Goal: Answer question/provide support

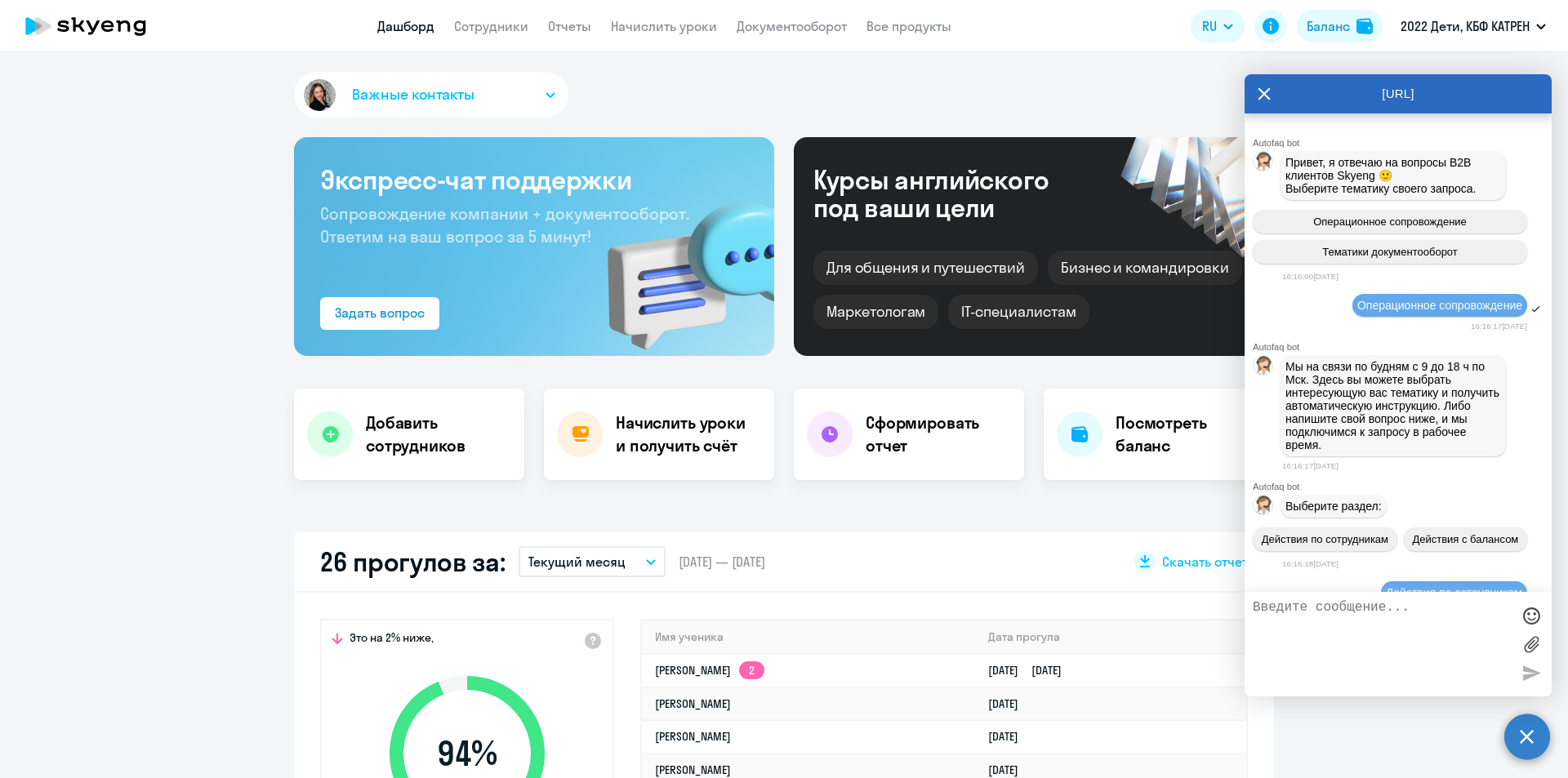
select select "30"
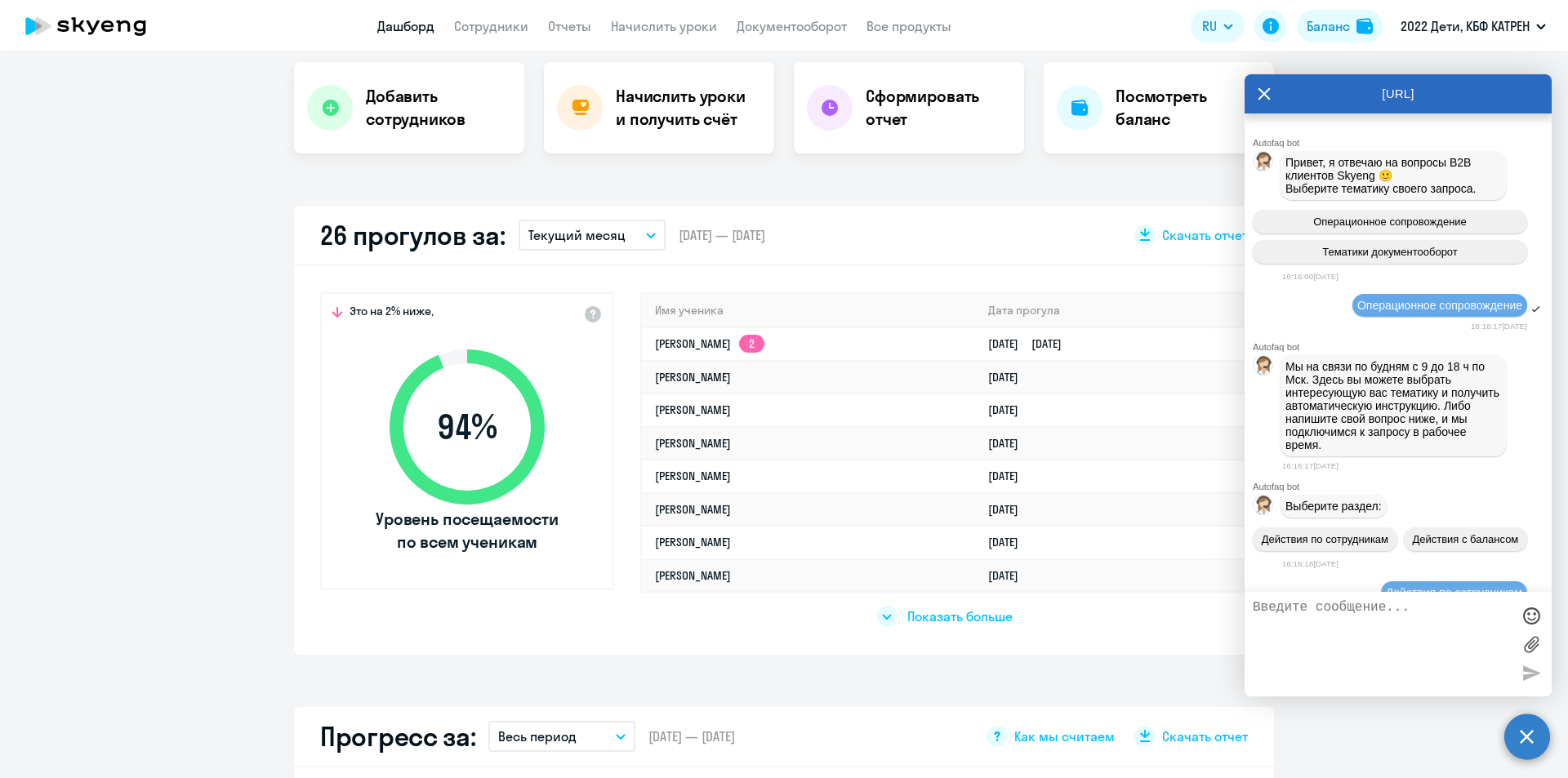
scroll to position [35480, 0]
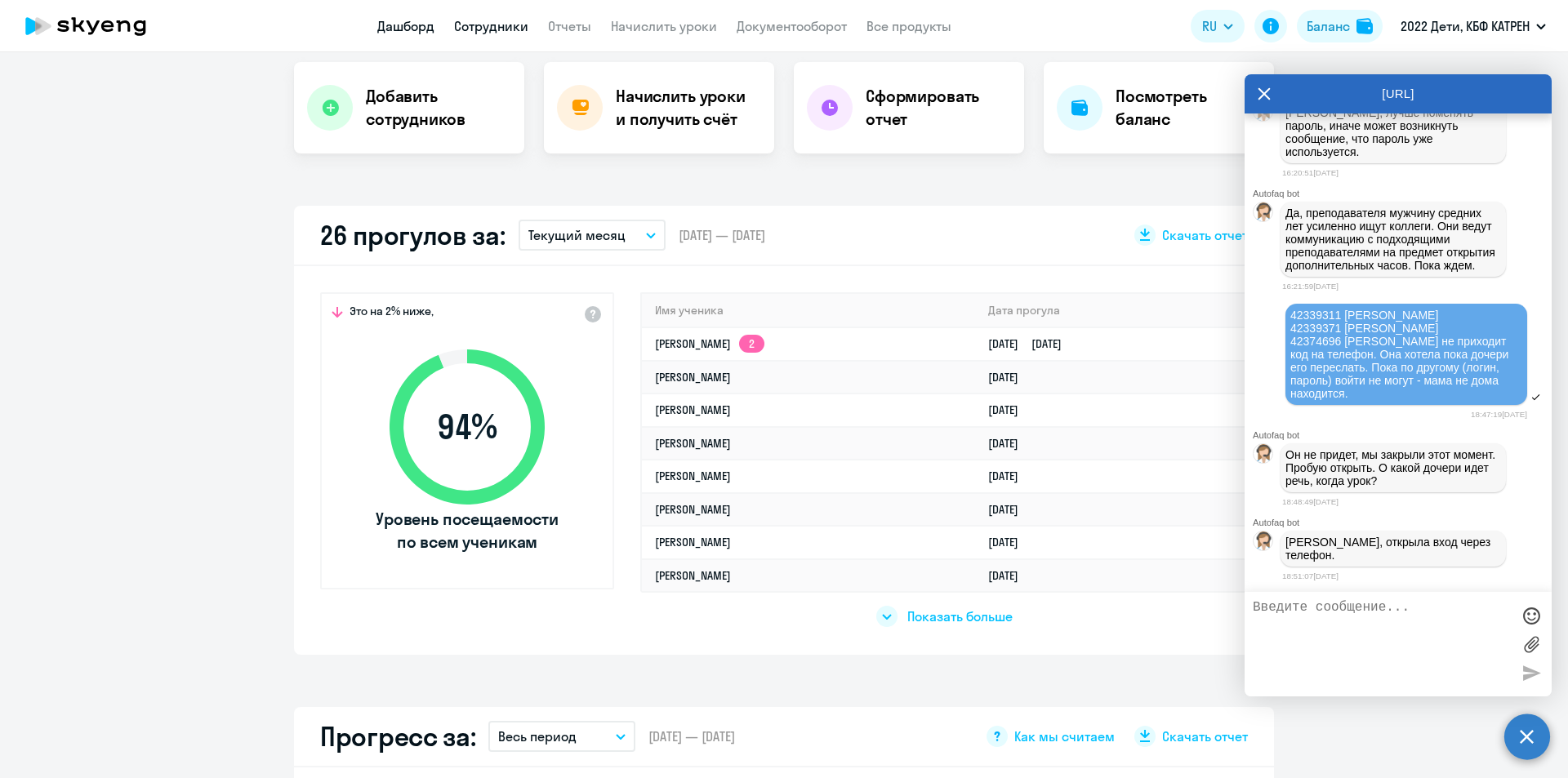
click at [513, 20] on link "Сотрудники" at bounding box center [491, 26] width 74 height 16
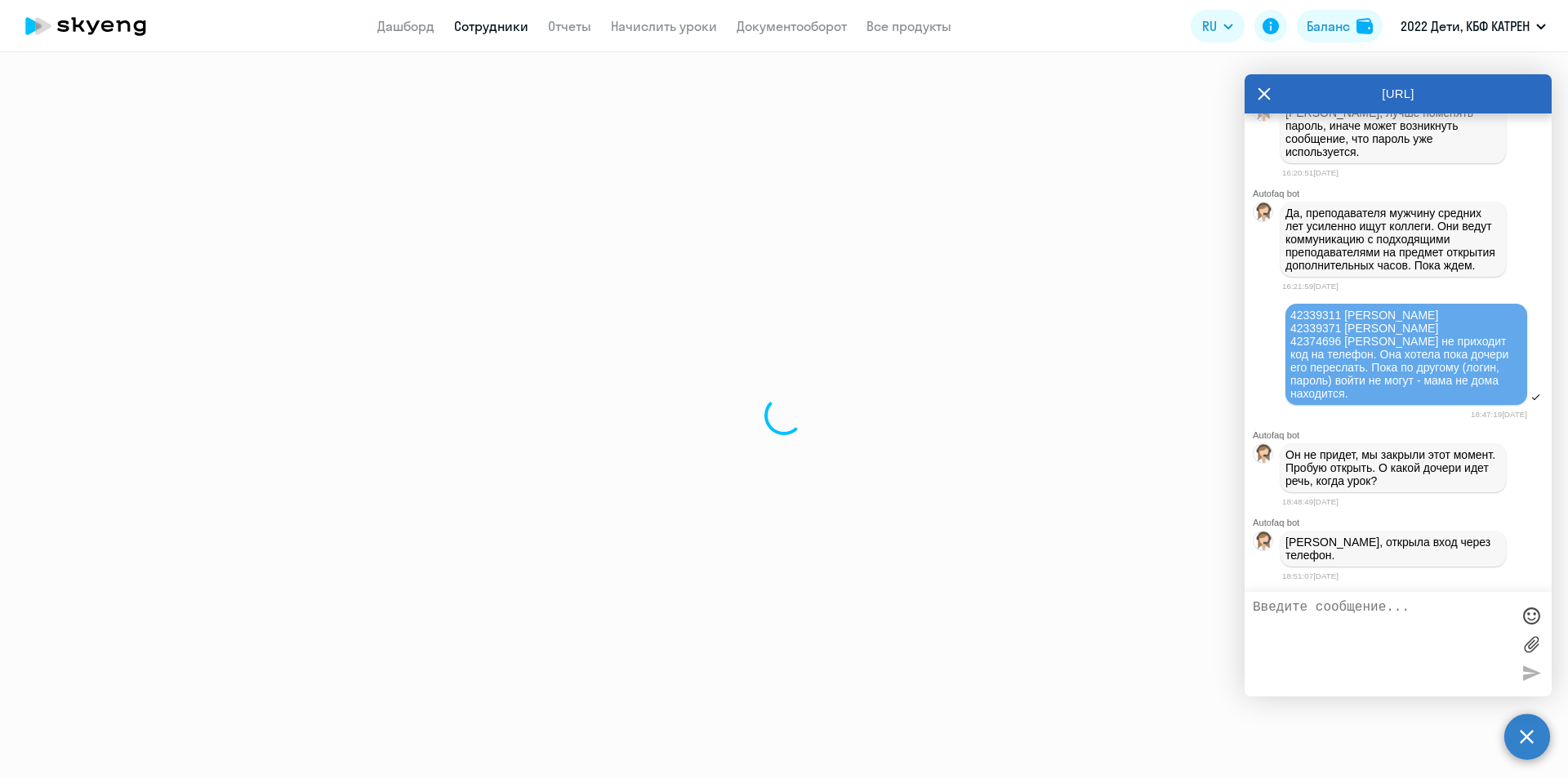
select select "30"
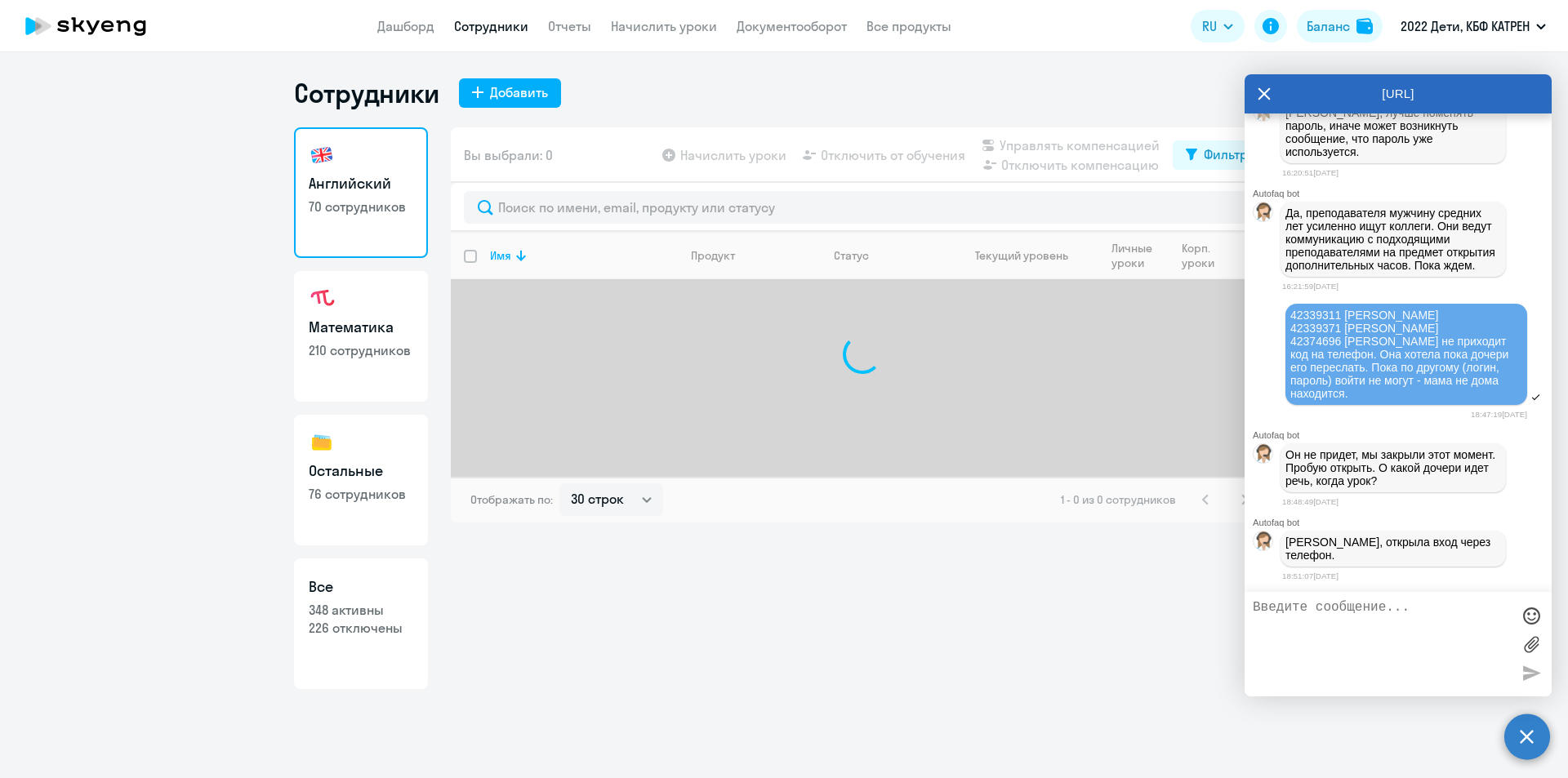
drag, startPoint x: 377, startPoint y: 608, endPoint x: 385, endPoint y: 598, distance: 12.8
click at [377, 608] on p "348 активны" at bounding box center [361, 610] width 105 height 18
select select "30"
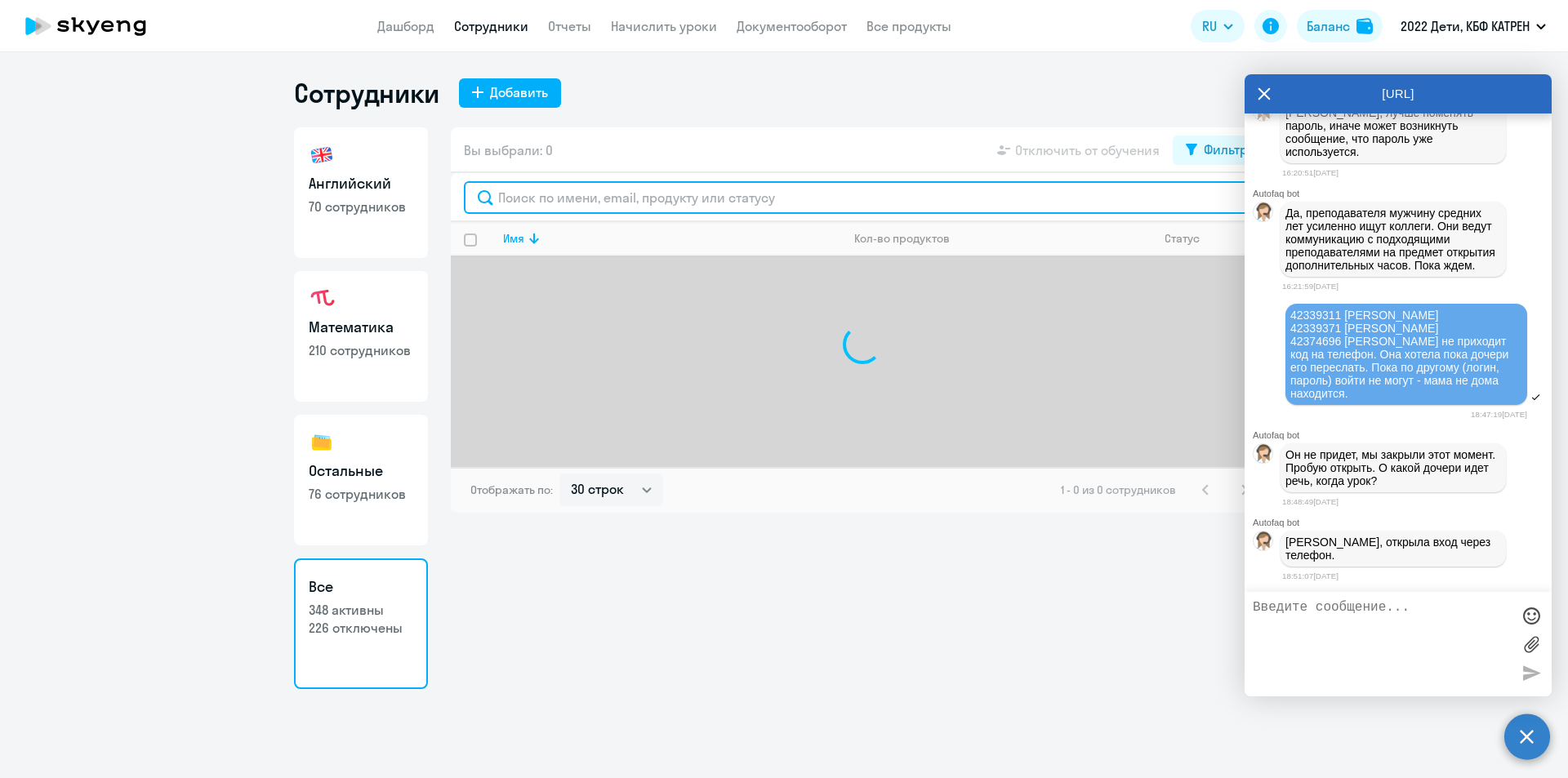
click at [623, 198] on input "text" at bounding box center [862, 197] width 797 height 33
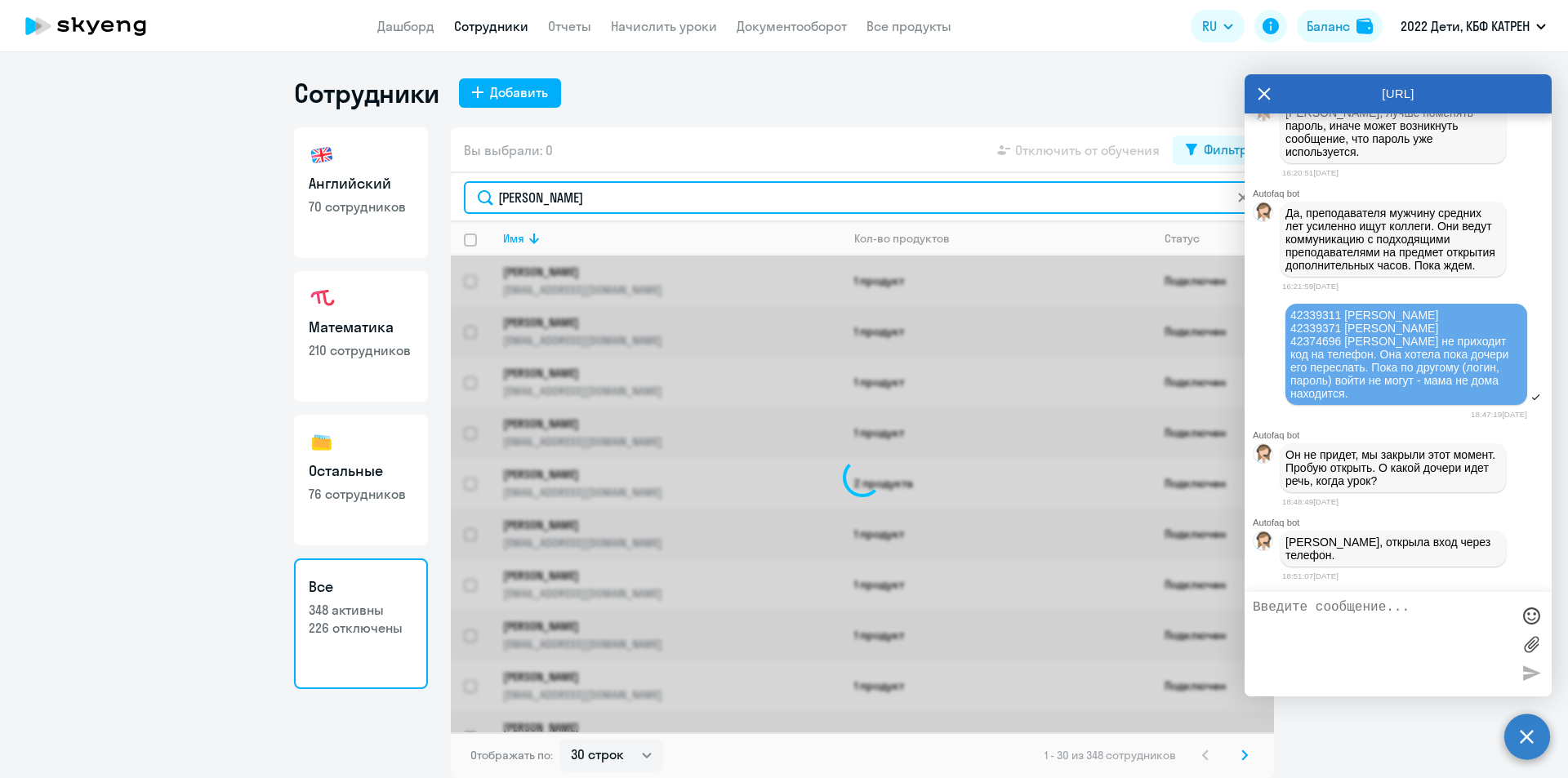
type input "[PERSON_NAME]"
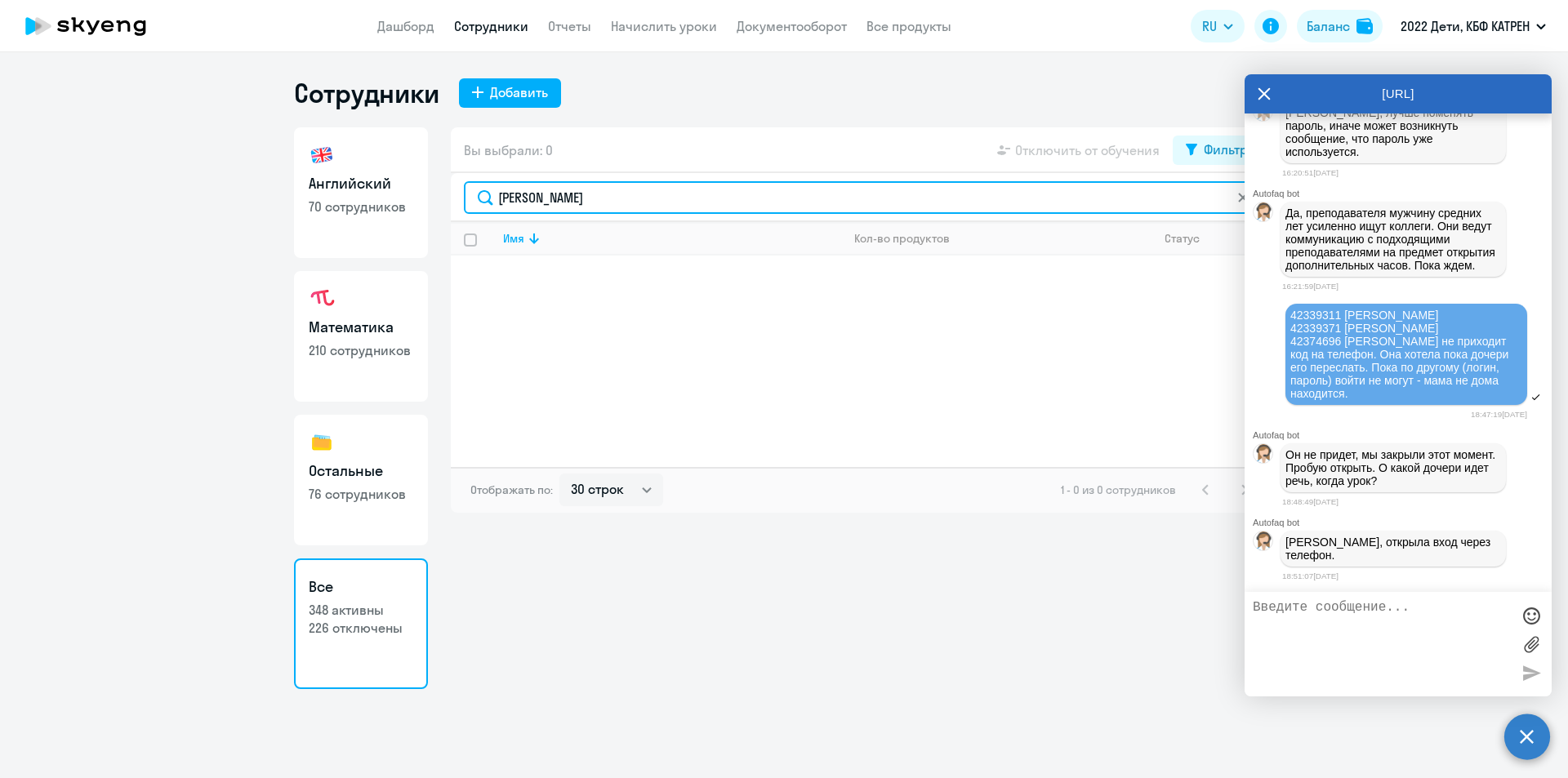
drag, startPoint x: 606, startPoint y: 202, endPoint x: 474, endPoint y: 212, distance: 132.7
click at [474, 212] on input "[PERSON_NAME]" at bounding box center [862, 197] width 797 height 33
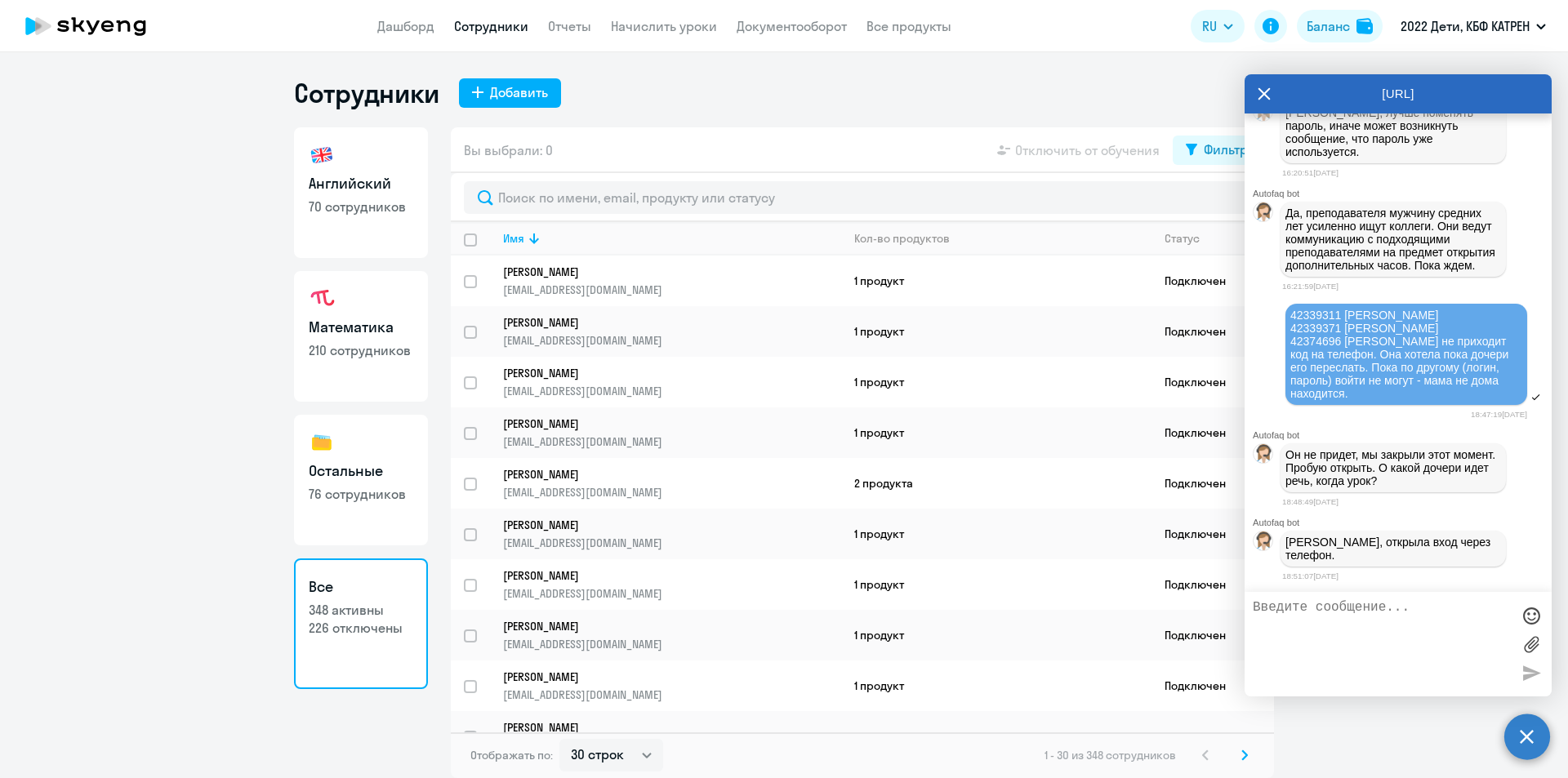
click at [1339, 639] on textarea at bounding box center [1382, 644] width 258 height 88
click at [1335, 624] on textarea at bounding box center [1382, 644] width 258 height 88
click at [1391, 371] on span "42339311 [PERSON_NAME] 42339371 [PERSON_NAME] 42374696 [PERSON_NAME] не приходи…" at bounding box center [1400, 354] width 221 height 91
drag, startPoint x: 1286, startPoint y: 170, endPoint x: 1330, endPoint y: 185, distance: 46.5
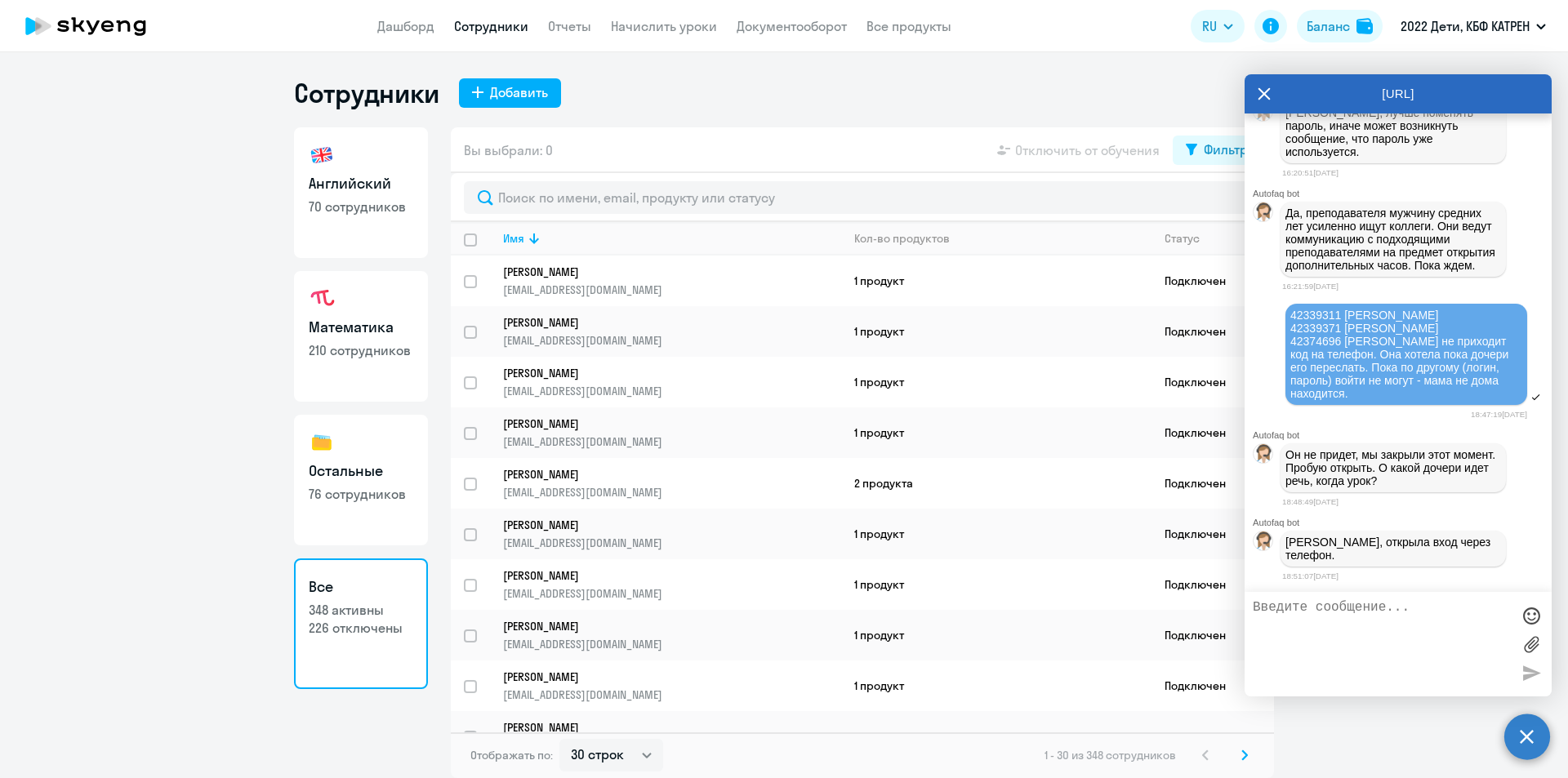
copy p "Ссылку на сброс [PERSON_NAME] направила на почту"
click at [409, 16] on app-header "Дашборд Сотрудники Отчеты Начислить уроки Документооборот Все продукты Дашборд …" at bounding box center [784, 26] width 1568 height 52
click at [414, 25] on link "Дашборд" at bounding box center [405, 26] width 57 height 16
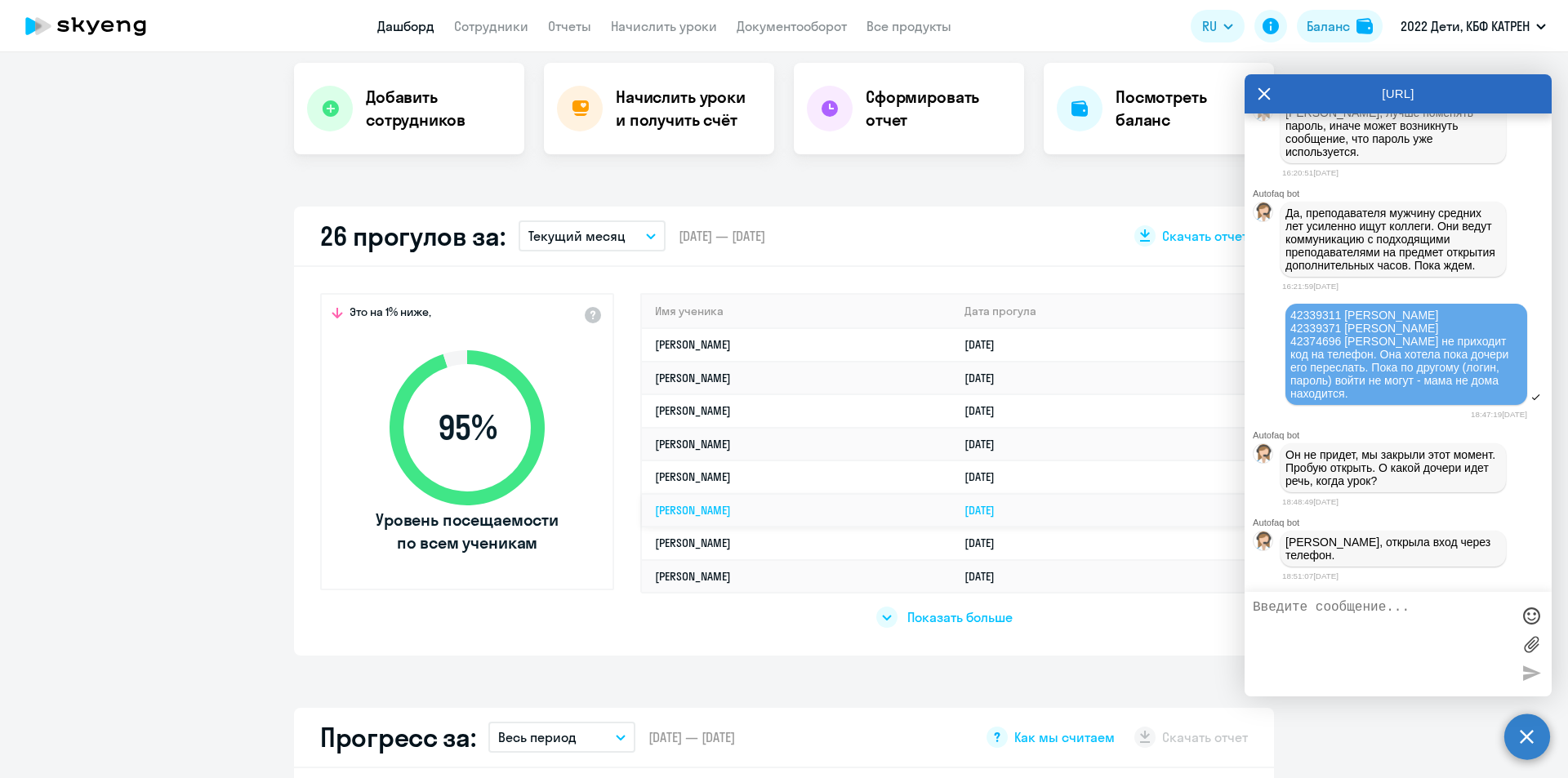
scroll to position [327, 0]
select select "30"
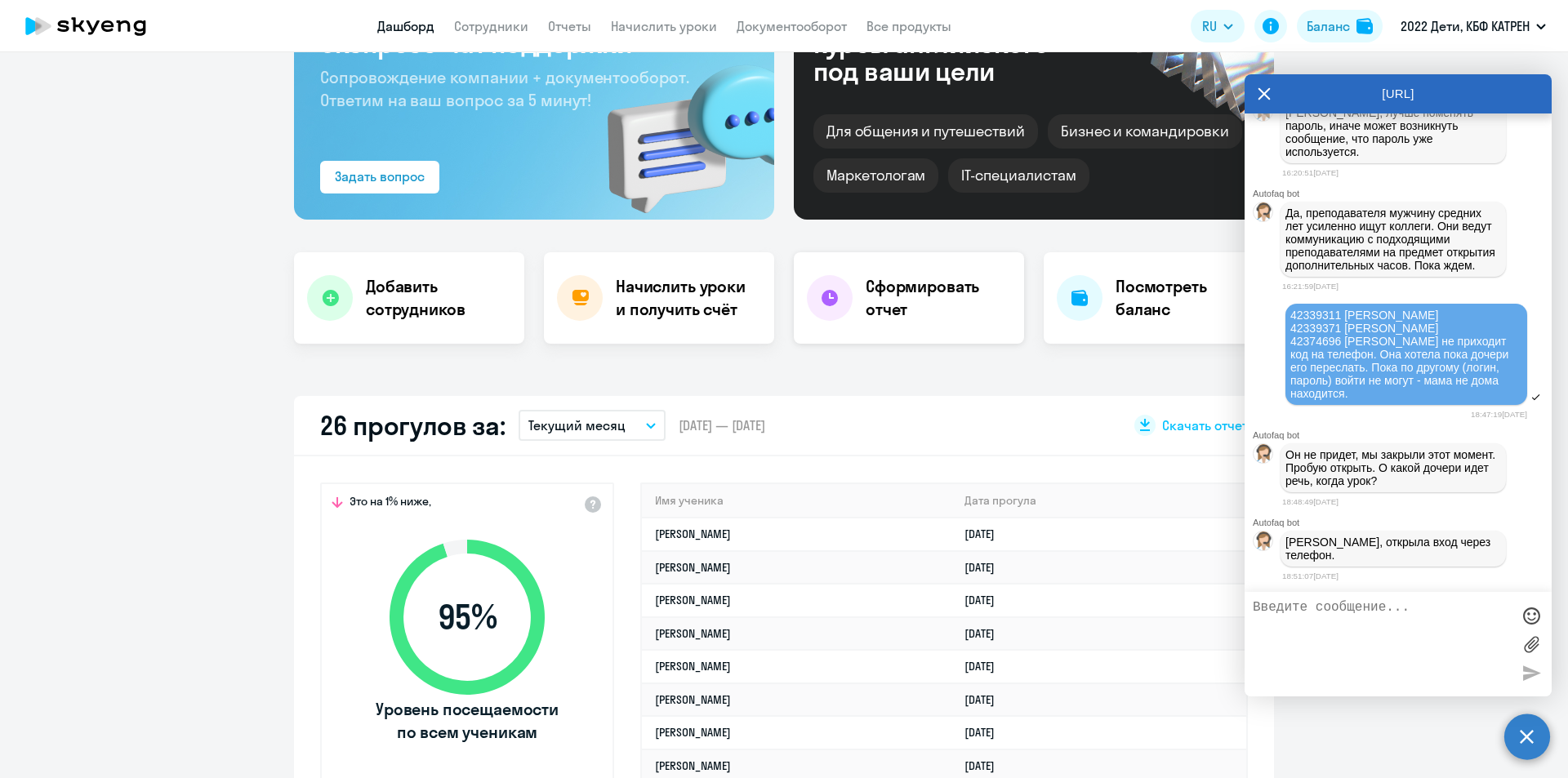
scroll to position [245, 0]
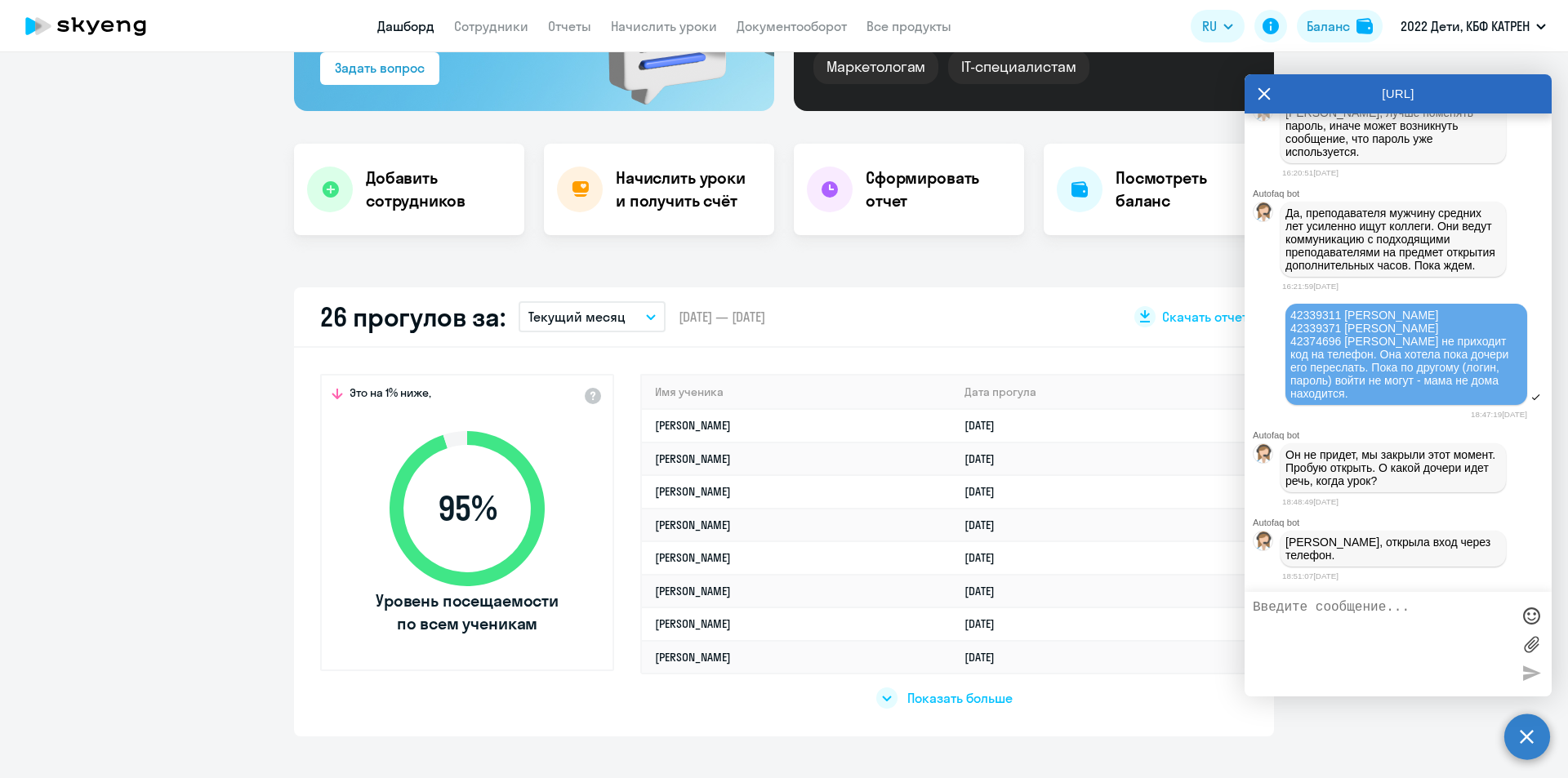
click at [945, 698] on span "Показать больше" at bounding box center [959, 698] width 105 height 18
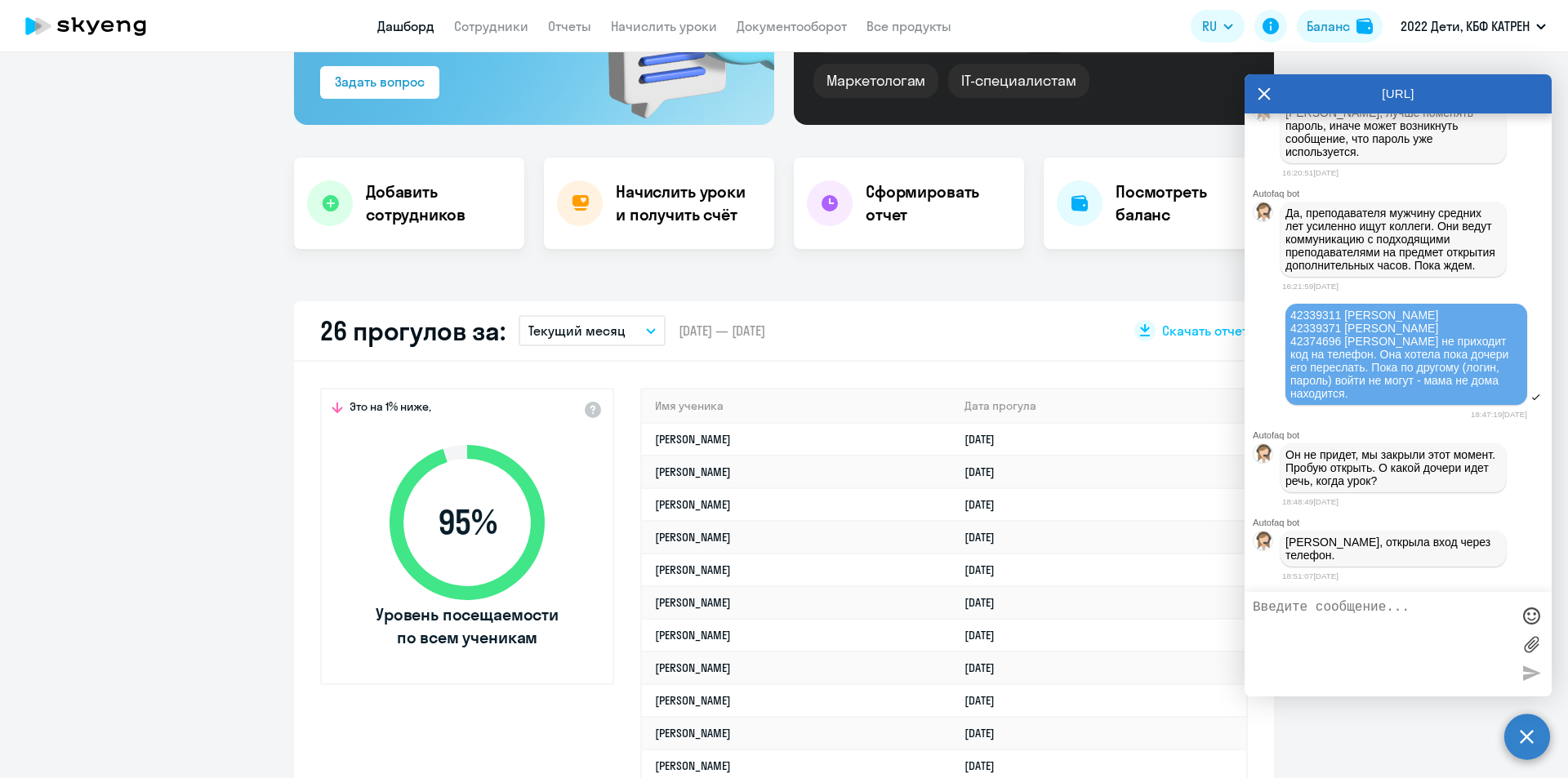
scroll to position [82, 0]
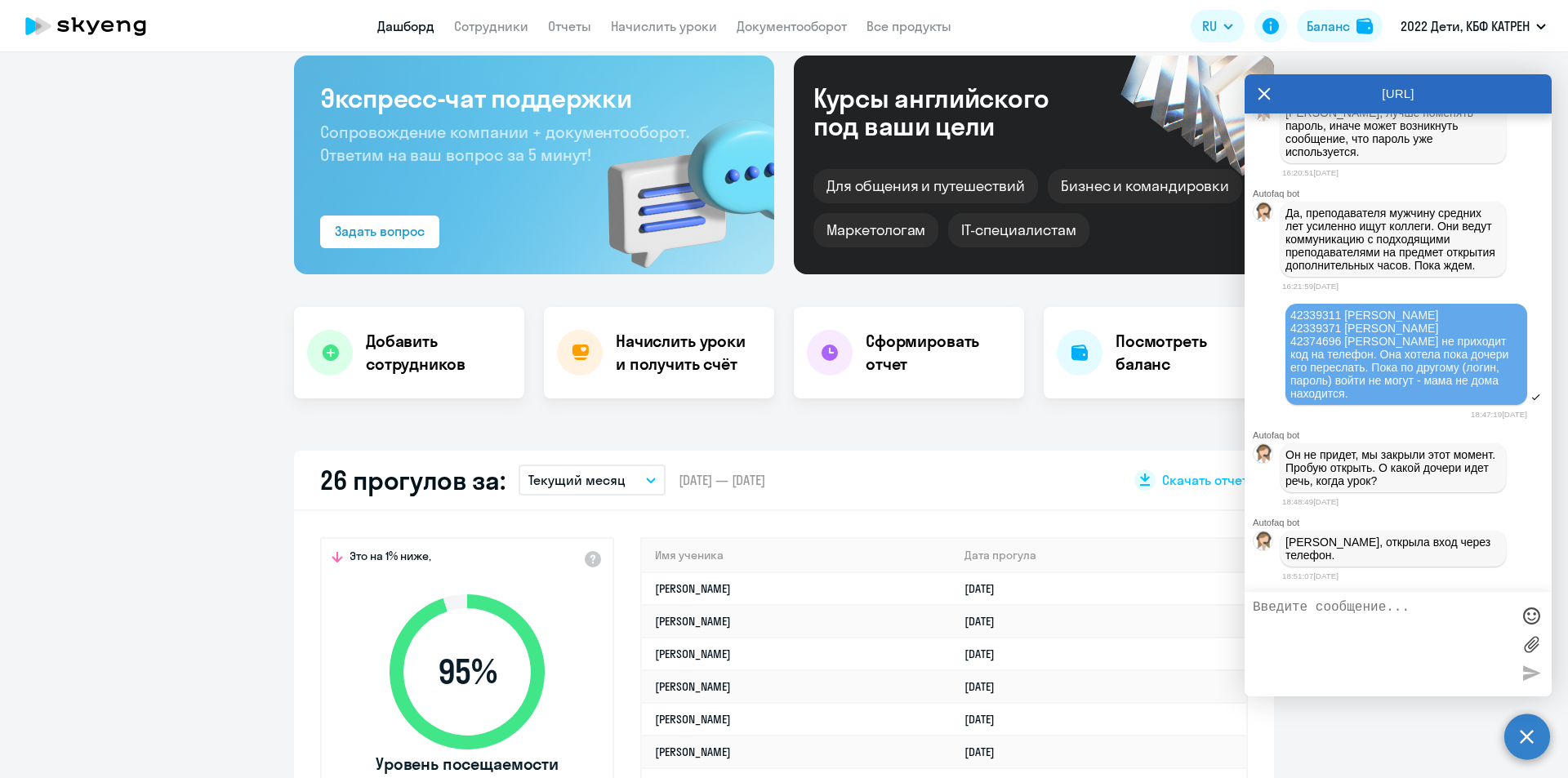
drag, startPoint x: 265, startPoint y: 550, endPoint x: 368, endPoint y: 569, distance: 104.6
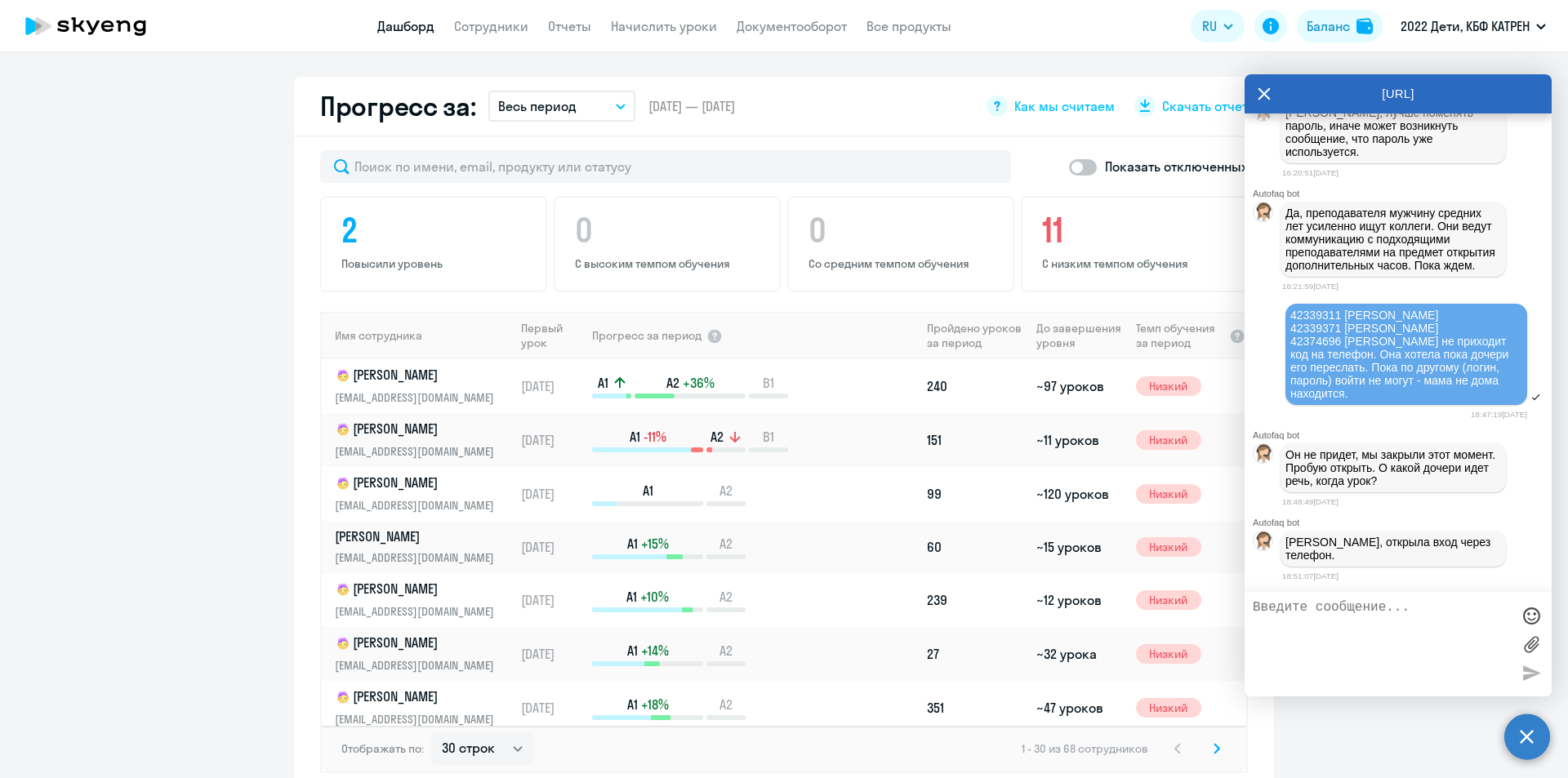
scroll to position [1535, 0]
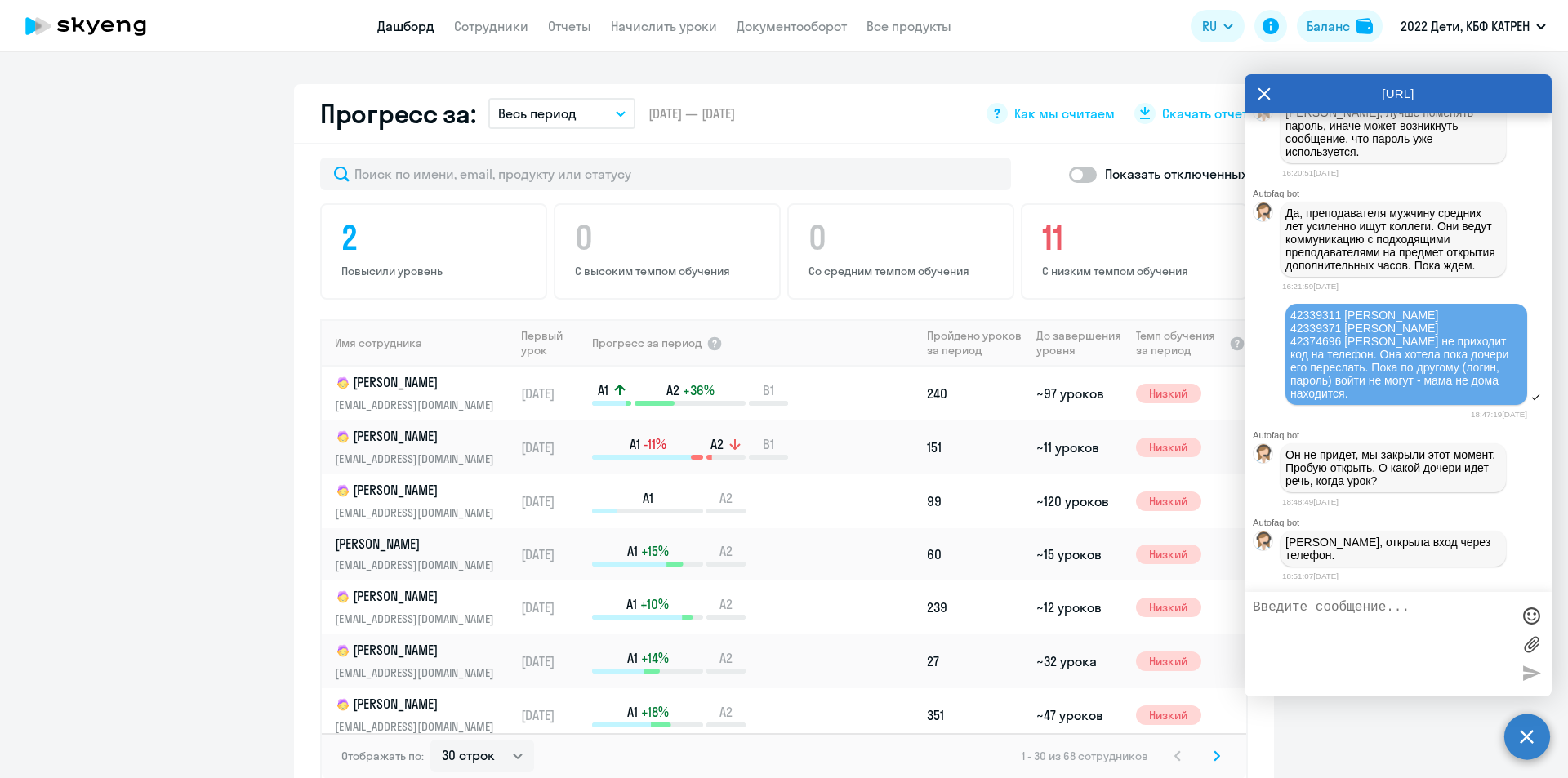
click at [1319, 611] on textarea at bounding box center [1382, 644] width 258 height 88
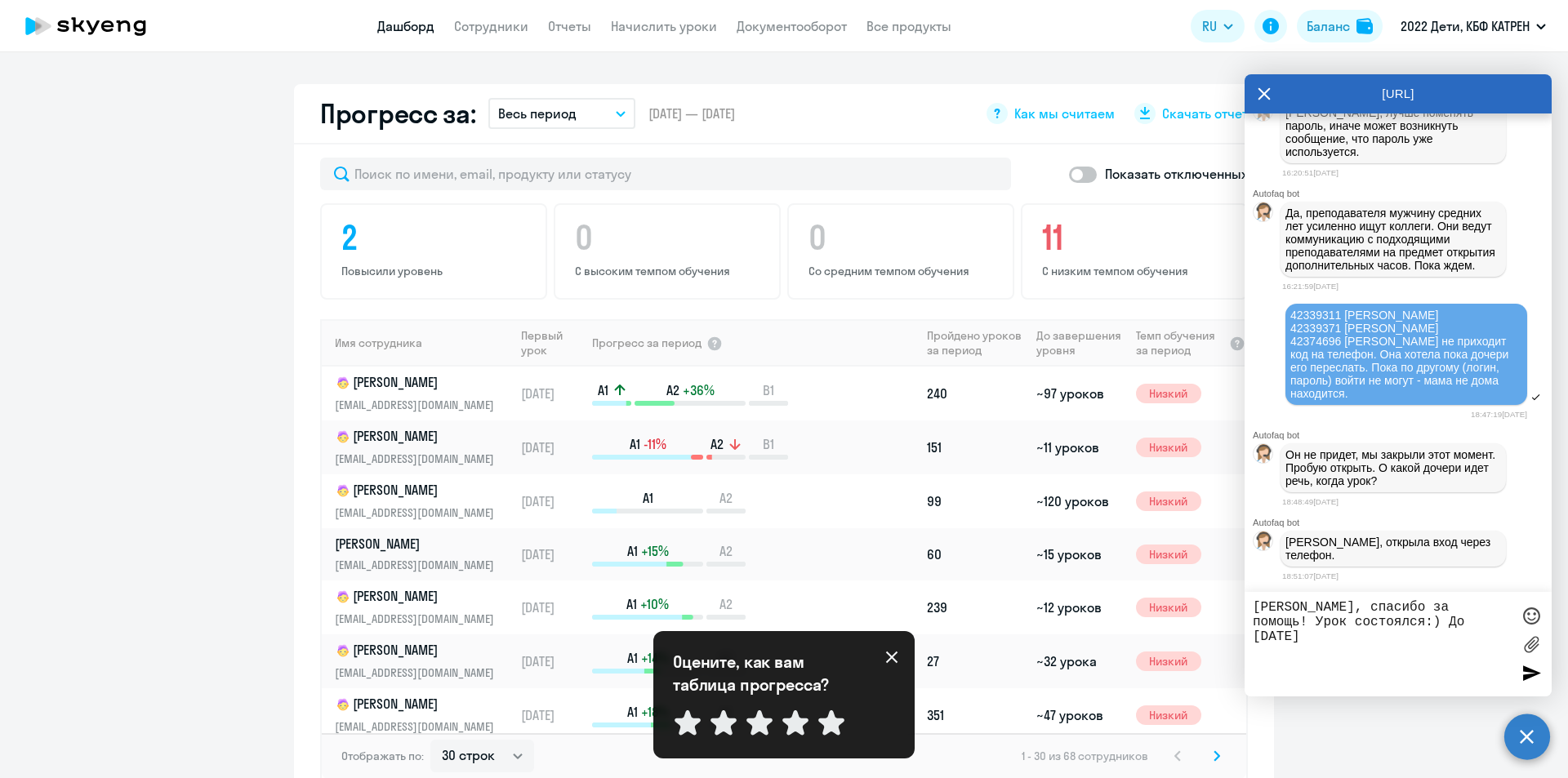
click at [1435, 626] on textarea "[PERSON_NAME], спасибо за помощь! Урок состоялся:) До [DATE]" at bounding box center [1382, 644] width 258 height 88
type textarea "[PERSON_NAME], спасибо за помощь! Урок состоялся:) До [DATE]"
click at [1529, 672] on div at bounding box center [1531, 673] width 25 height 25
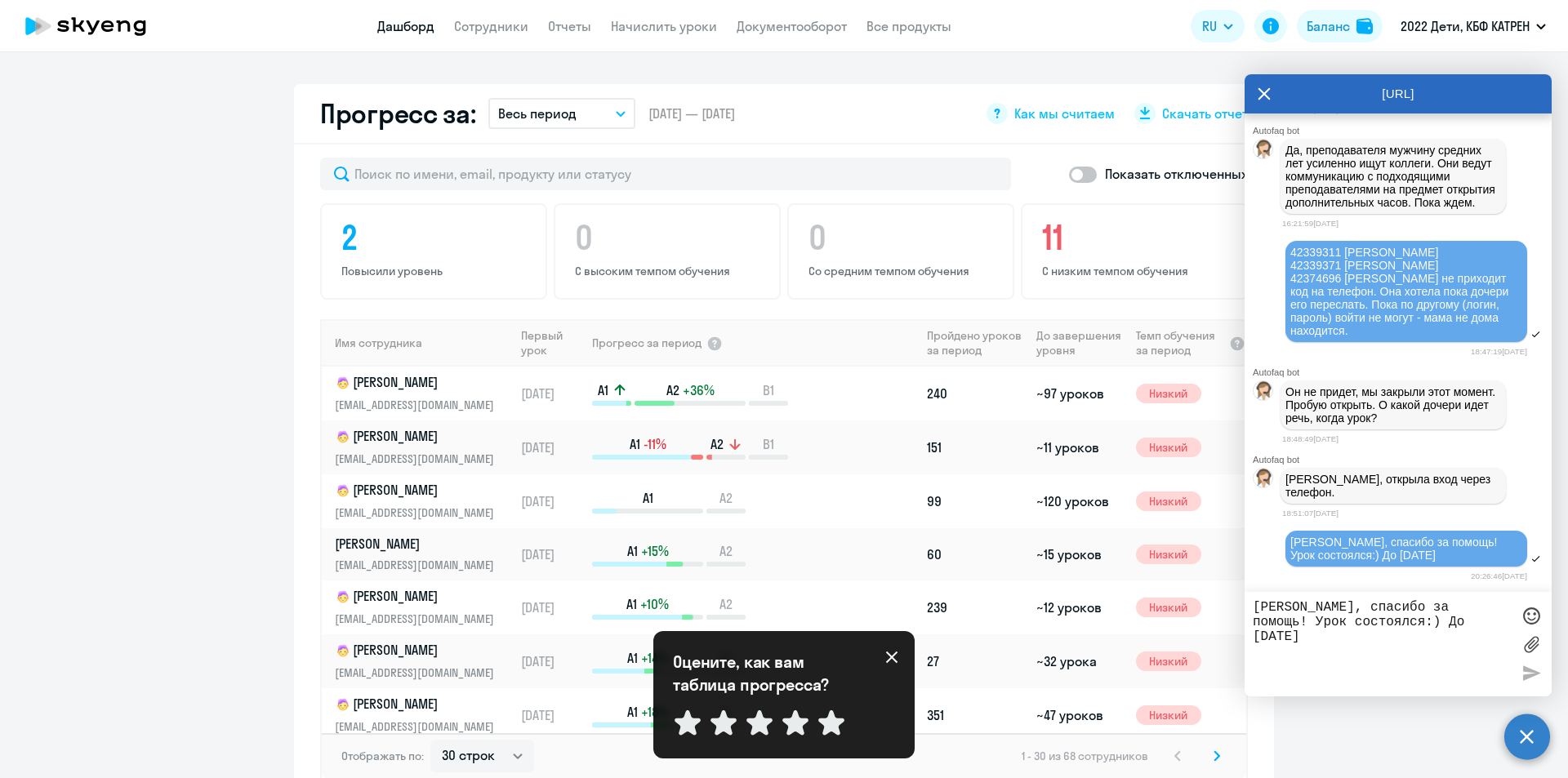
scroll to position [35543, 0]
click at [891, 659] on icon at bounding box center [891, 657] width 11 height 11
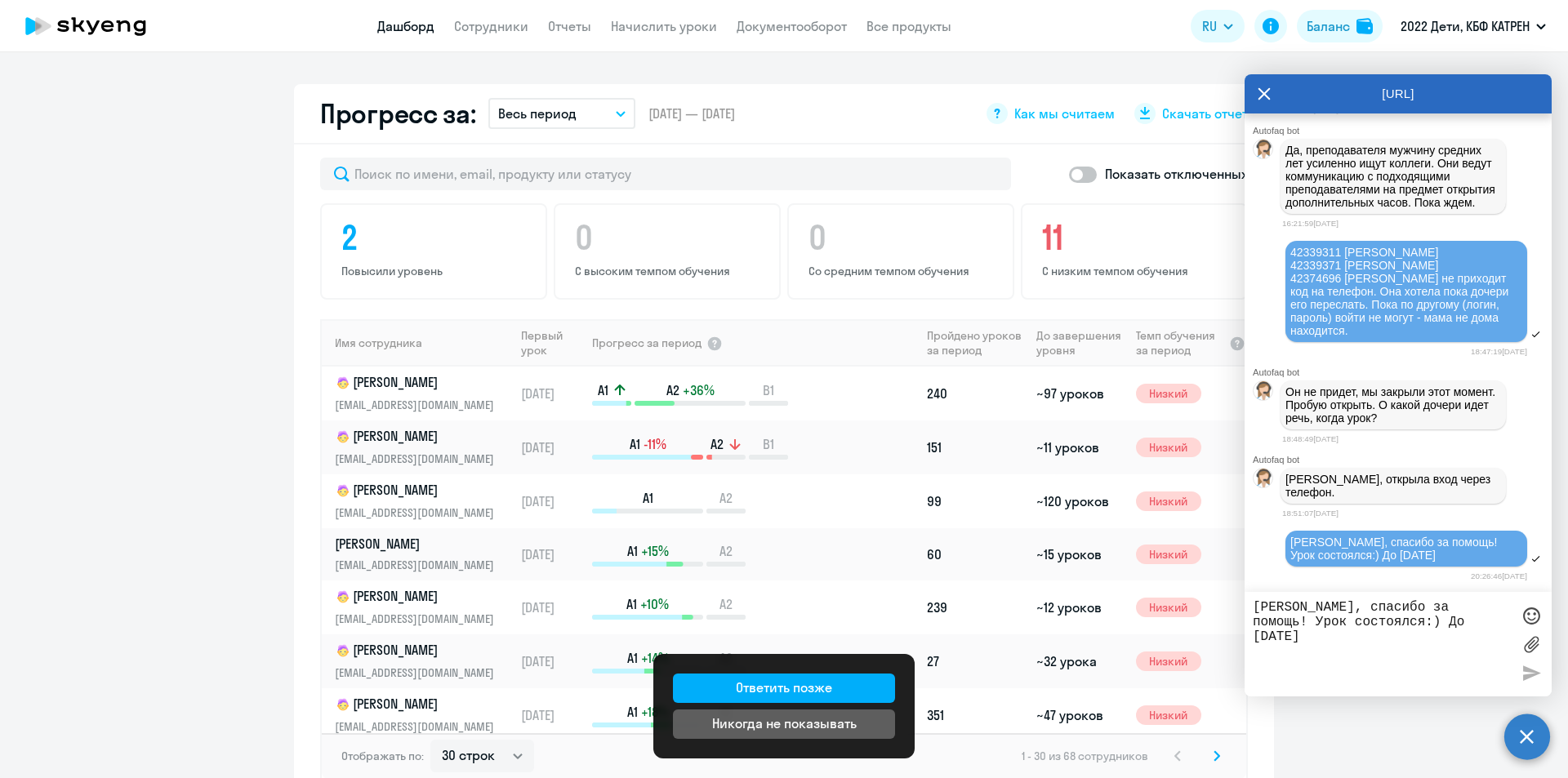
click at [160, 305] on app-progress-dashboard "Прогресс за: Весь период – [DATE] — [DATE] Как мы считаем Скачать отчет Показат…" at bounding box center [784, 449] width 1568 height 731
